Goal: Find specific page/section: Find specific page/section

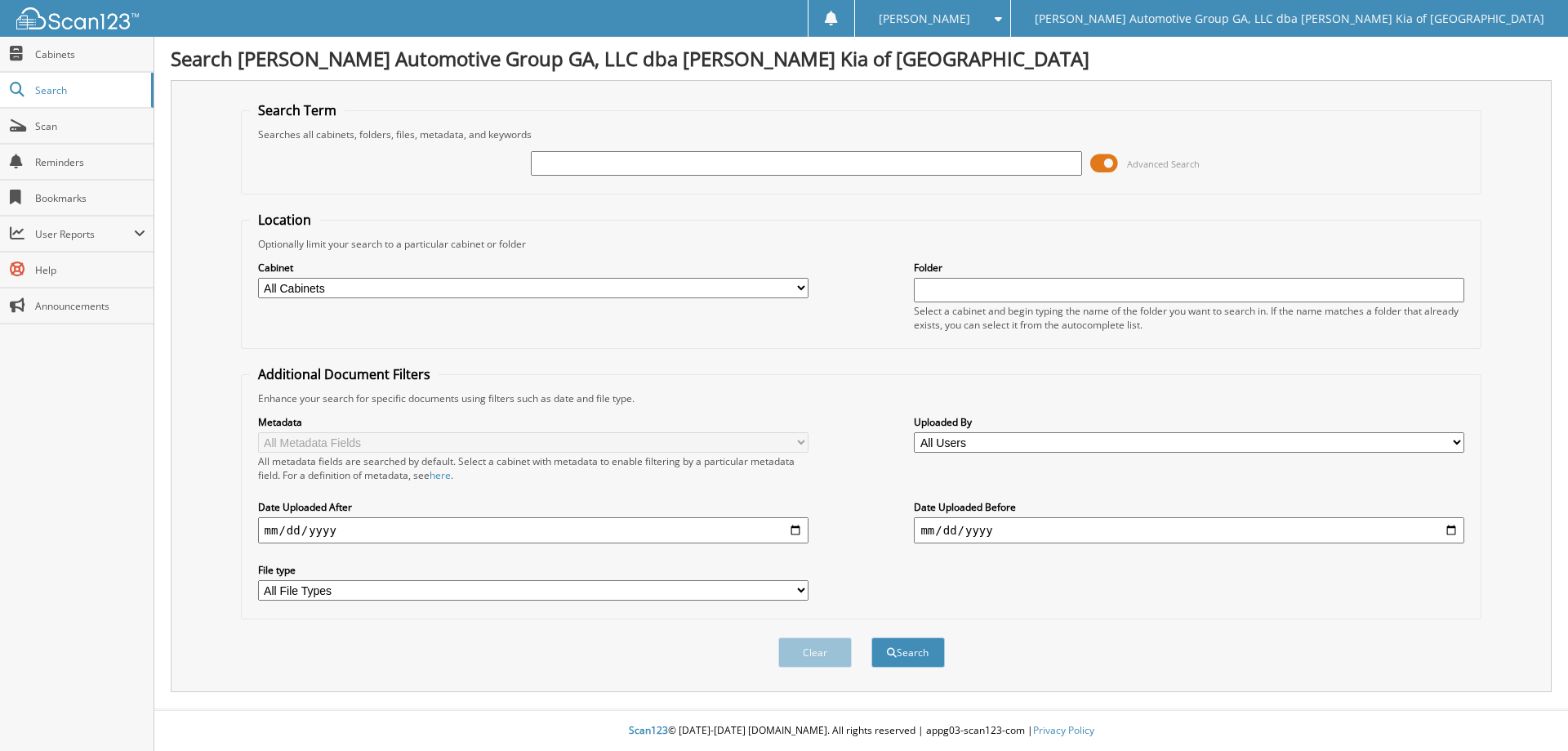
click at [714, 167] on input "text" at bounding box center [806, 164] width 550 height 25
click at [678, 160] on input "text" at bounding box center [806, 164] width 550 height 25
type input "405363"
click at [872, 637] on button "Search" at bounding box center [908, 652] width 74 height 31
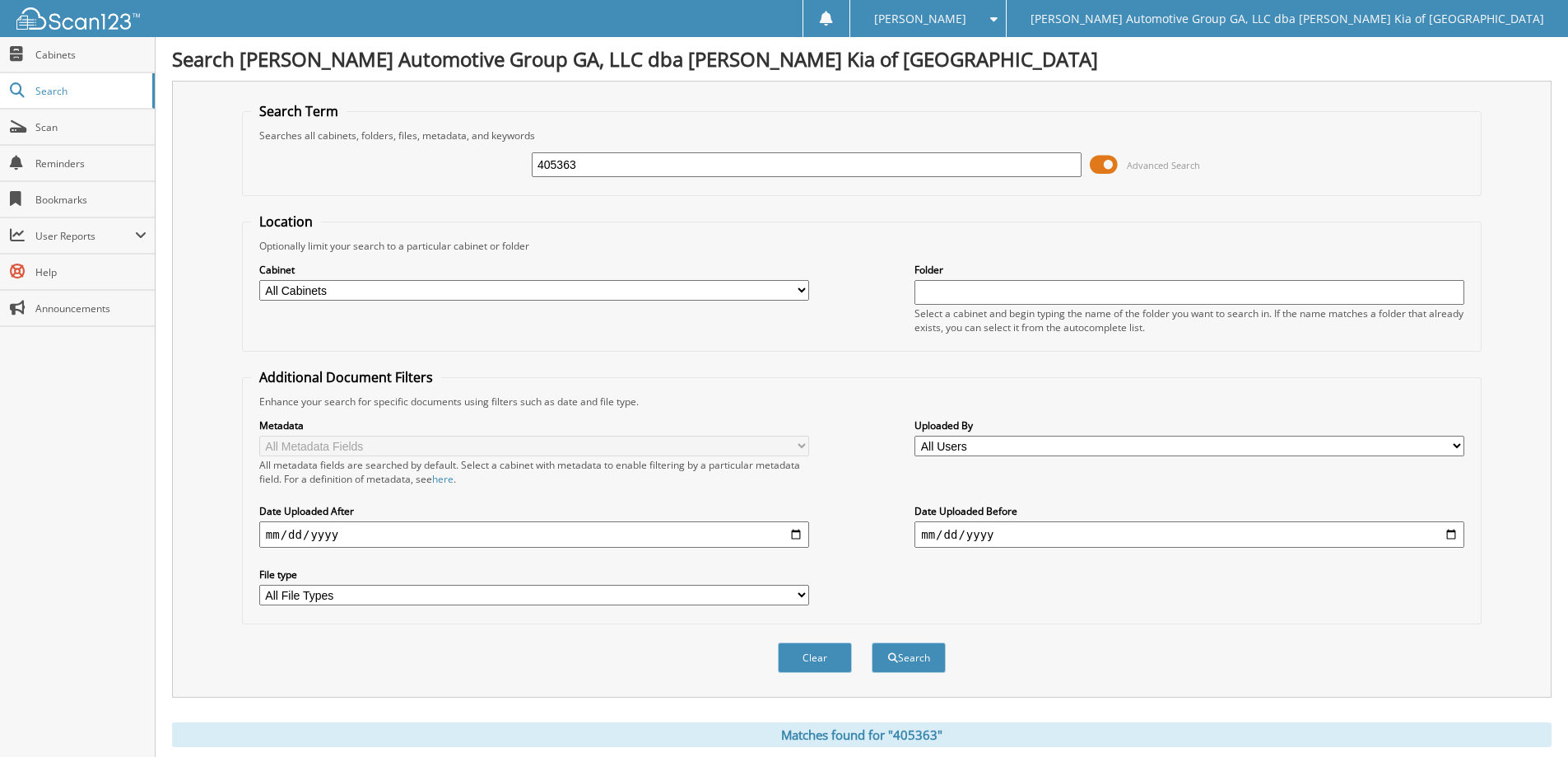
click at [549, 166] on input "405363" at bounding box center [806, 165] width 550 height 25
type input "403363"
click at [872, 642] on button "Search" at bounding box center [909, 657] width 74 height 31
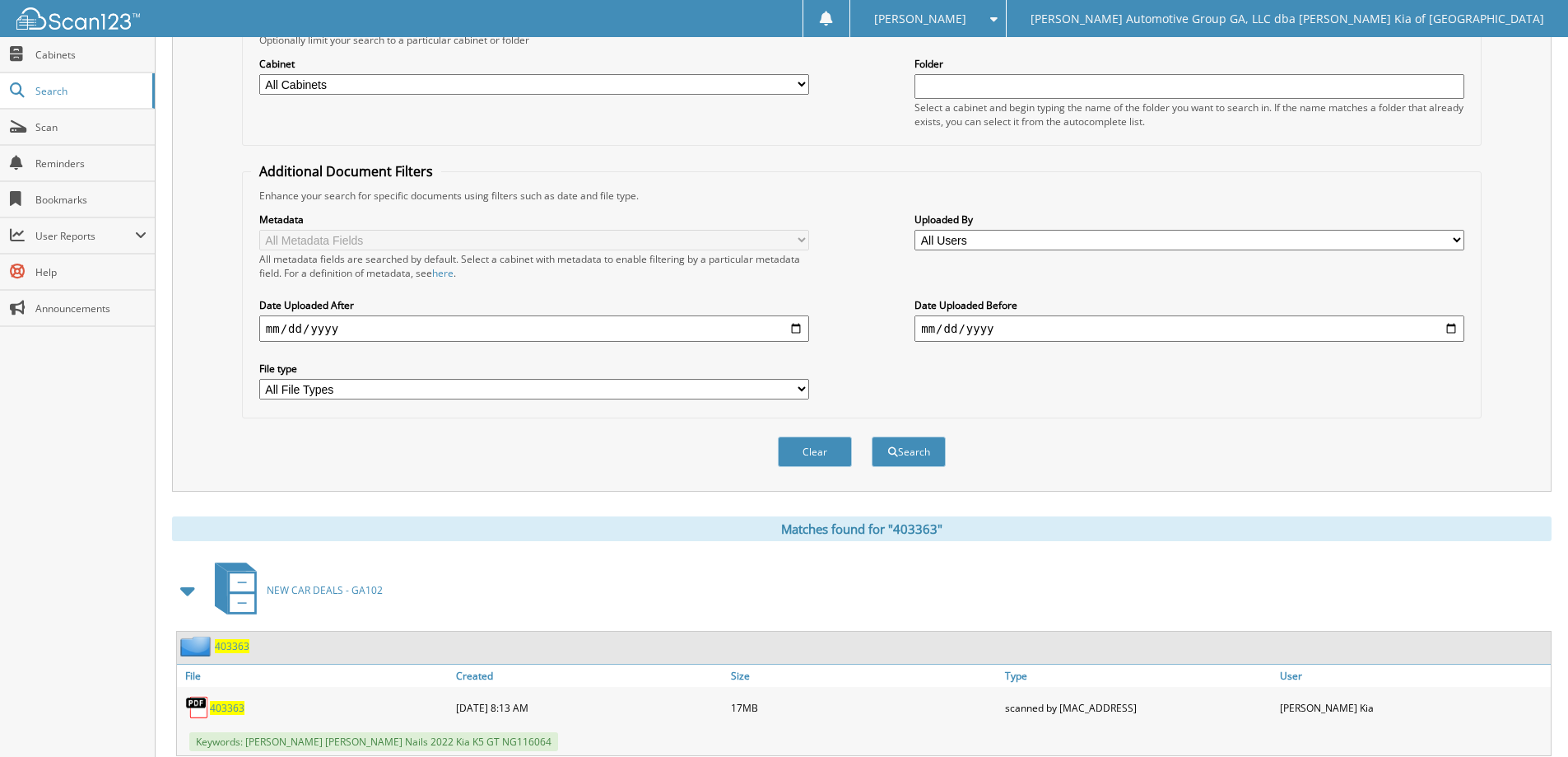
scroll to position [255, 0]
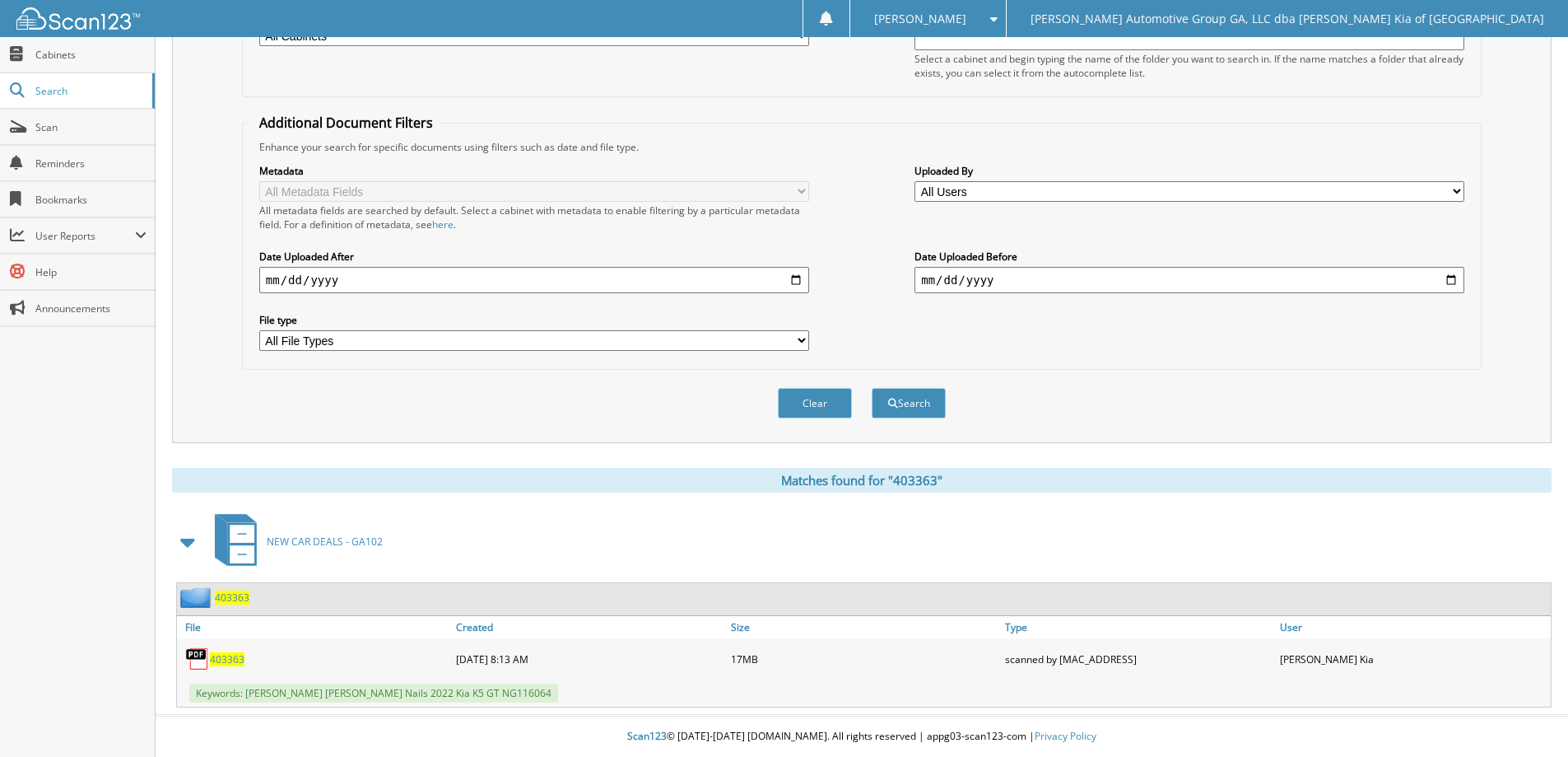
click at [231, 664] on span "403363" at bounding box center [227, 658] width 35 height 14
